Goal: Task Accomplishment & Management: Manage account settings

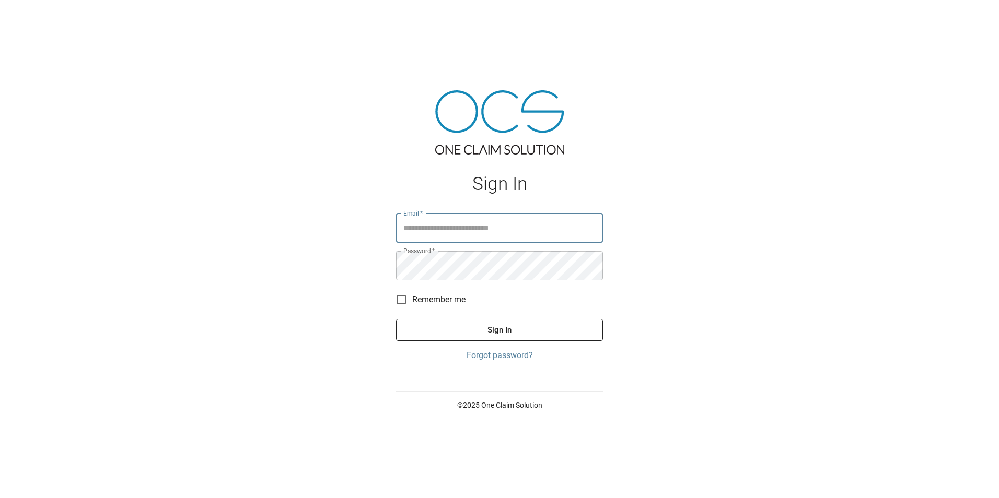
type input "**********"
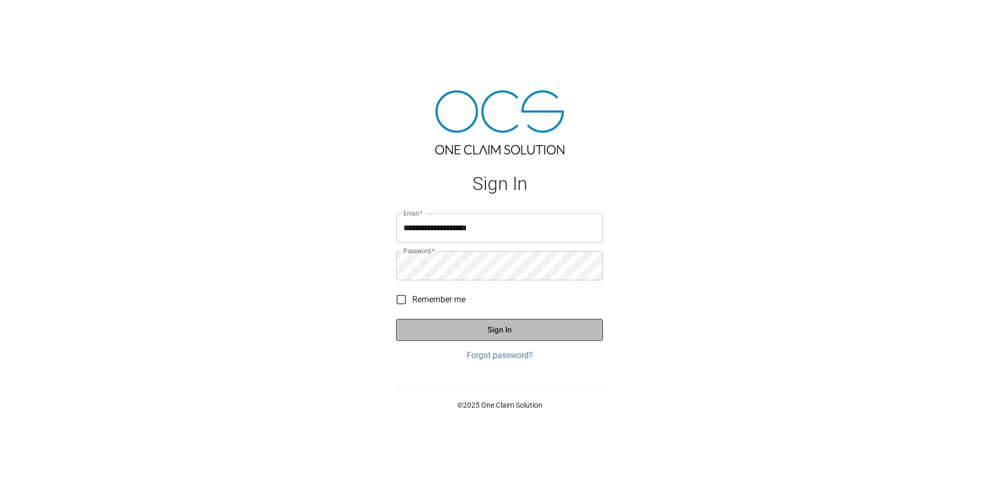
click at [501, 334] on button "Sign In" at bounding box center [499, 330] width 207 height 22
